Goal: Task Accomplishment & Management: Use online tool/utility

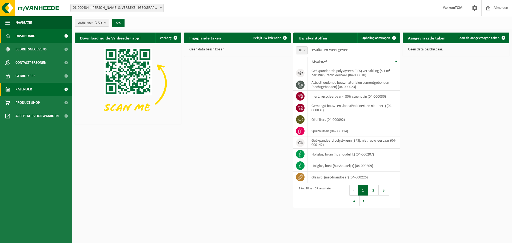
click at [23, 90] on span "Kalender" at bounding box center [23, 89] width 17 height 13
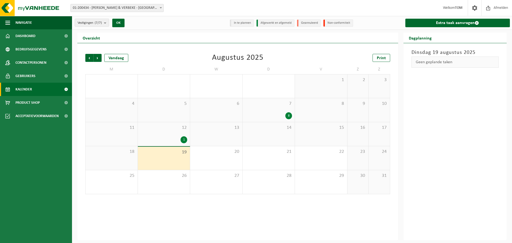
click at [177, 160] on div "19" at bounding box center [164, 158] width 52 height 23
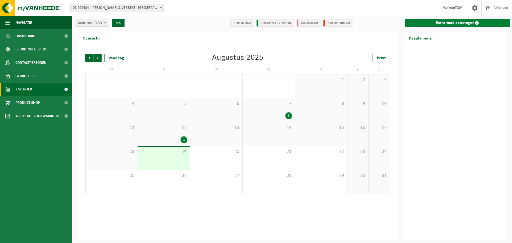
click at [424, 24] on link "Extra taak aanvragen" at bounding box center [457, 23] width 105 height 9
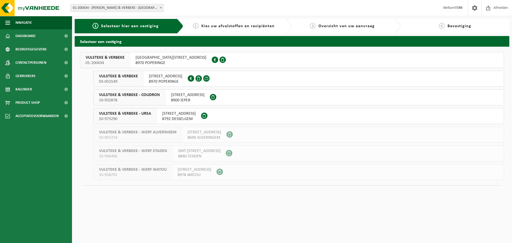
click at [125, 79] on span "03-053149" at bounding box center [118, 81] width 39 height 5
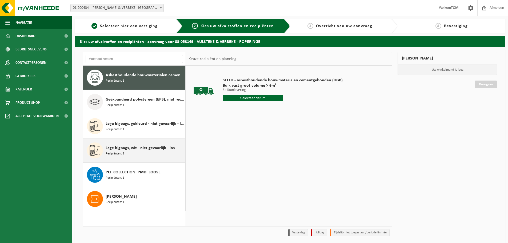
click at [136, 149] on span "Lege bigbags, wit - niet gevaarlijk - los" at bounding box center [140, 148] width 69 height 6
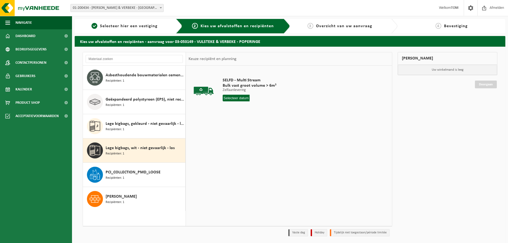
click at [229, 98] on input "text" at bounding box center [236, 98] width 27 height 7
click at [245, 154] on div "20" at bounding box center [246, 154] width 9 height 9
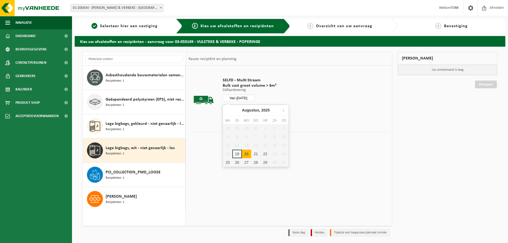
click at [244, 97] on input "Van 2025-08-20" at bounding box center [238, 98] width 31 height 7
click at [237, 151] on div "19" at bounding box center [236, 154] width 9 height 9
type input "Van 2025-08-19"
click at [236, 118] on button "In winkelmand" at bounding box center [237, 118] width 29 height 9
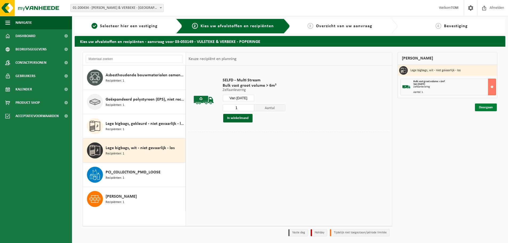
click at [487, 108] on link "Doorgaan" at bounding box center [486, 107] width 22 height 8
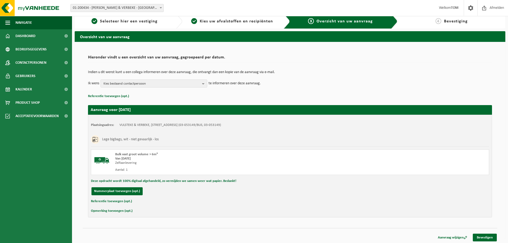
scroll to position [6, 0]
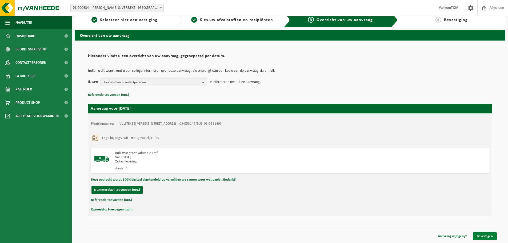
click at [487, 240] on link "Bevestigen" at bounding box center [485, 236] width 24 height 8
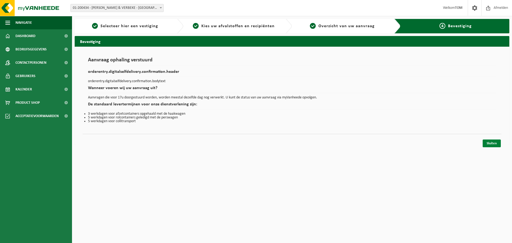
click at [492, 144] on link "Sluiten" at bounding box center [491, 143] width 18 height 8
